Goal: Information Seeking & Learning: Find specific page/section

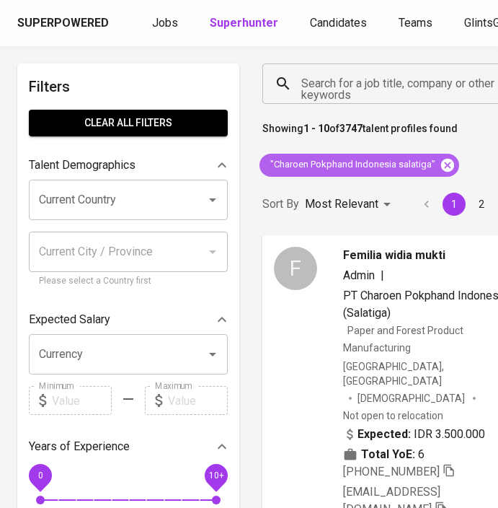
click at [446, 162] on icon at bounding box center [447, 164] width 13 height 13
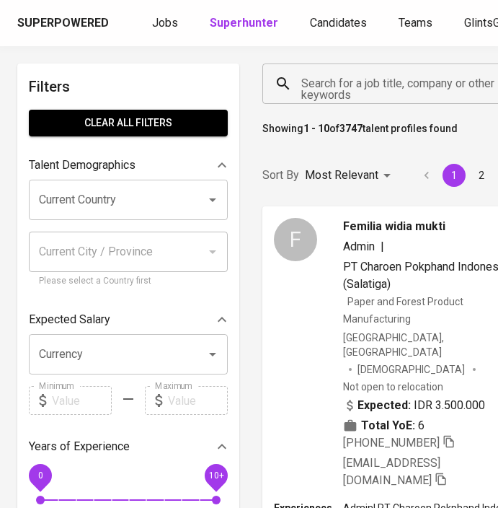
click at [356, 89] on input "Search for a job title, company or other keywords" at bounding box center [394, 83] width 193 height 27
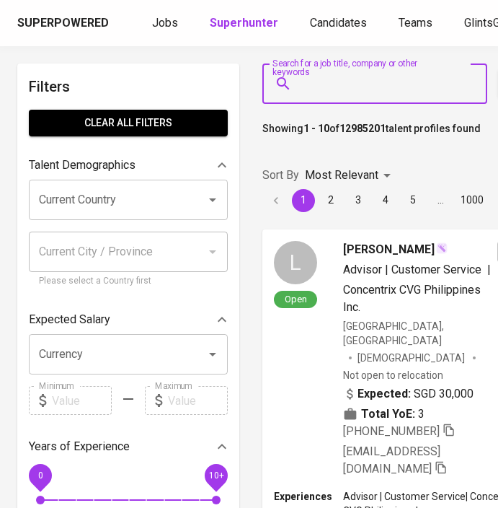
paste input "PT. YOOWON ELECTRONICS INDONESIA"
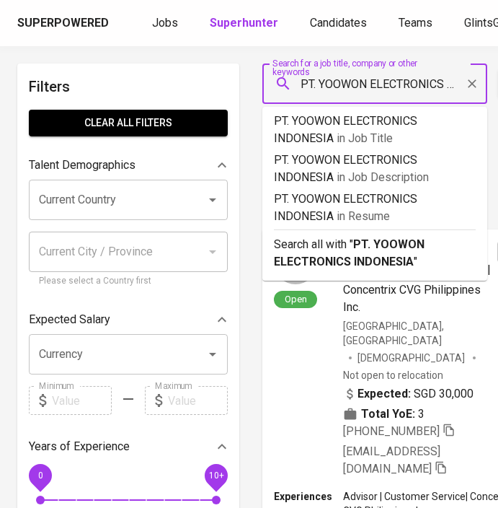
drag, startPoint x: 356, startPoint y: 83, endPoint x: 270, endPoint y: 84, distance: 86.5
click at [270, 84] on div "PT. YOOWON ELECTRONICS INDONESIA Search for a job title, company or other keywo…" at bounding box center [374, 83] width 225 height 40
click at [320, 85] on input "PT. YOOWON ELECTRONICS INDONESIA" at bounding box center [379, 83] width 162 height 27
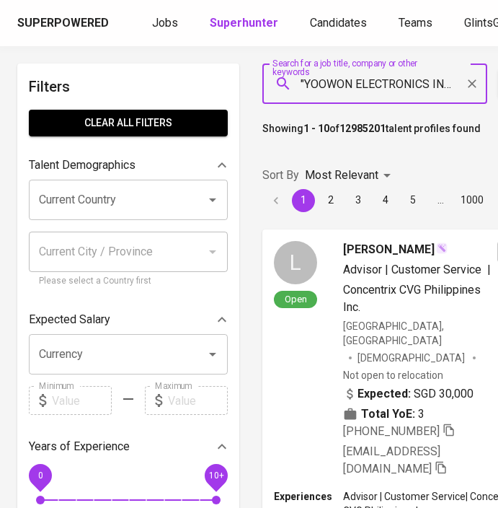
scroll to position [0, 36]
type input ""YOOWON ELECTRONICS INDONESIA""
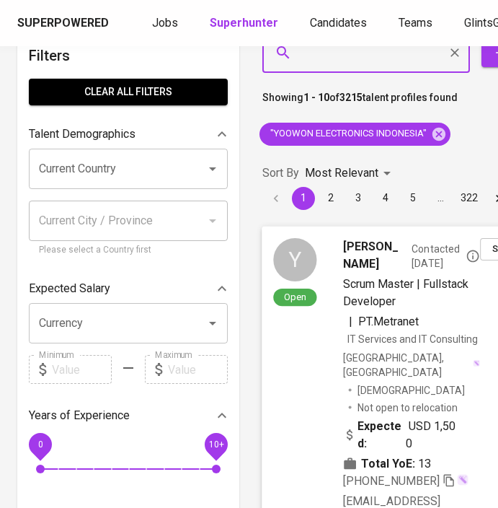
scroll to position [42, 0]
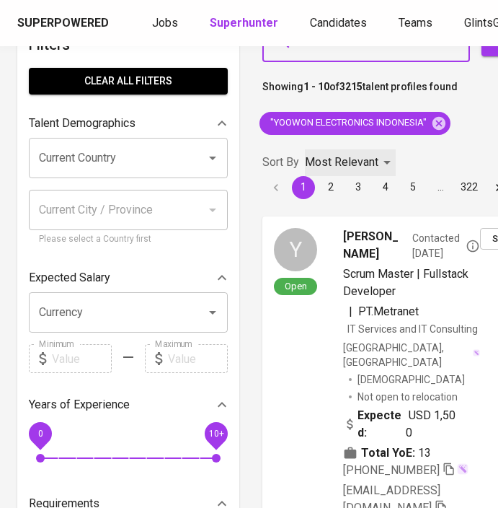
click at [354, 160] on p "Most Relevant" at bounding box center [342, 162] width 74 height 17
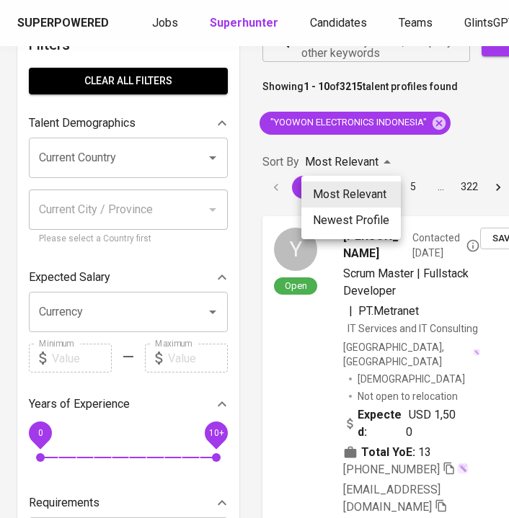
click at [415, 159] on div at bounding box center [254, 259] width 509 height 518
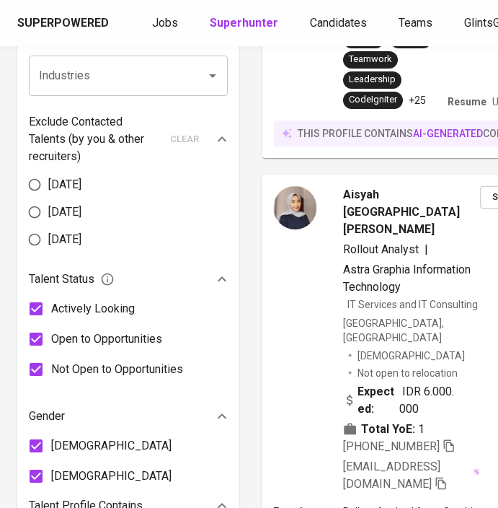
scroll to position [712, 0]
